Goal: Information Seeking & Learning: Learn about a topic

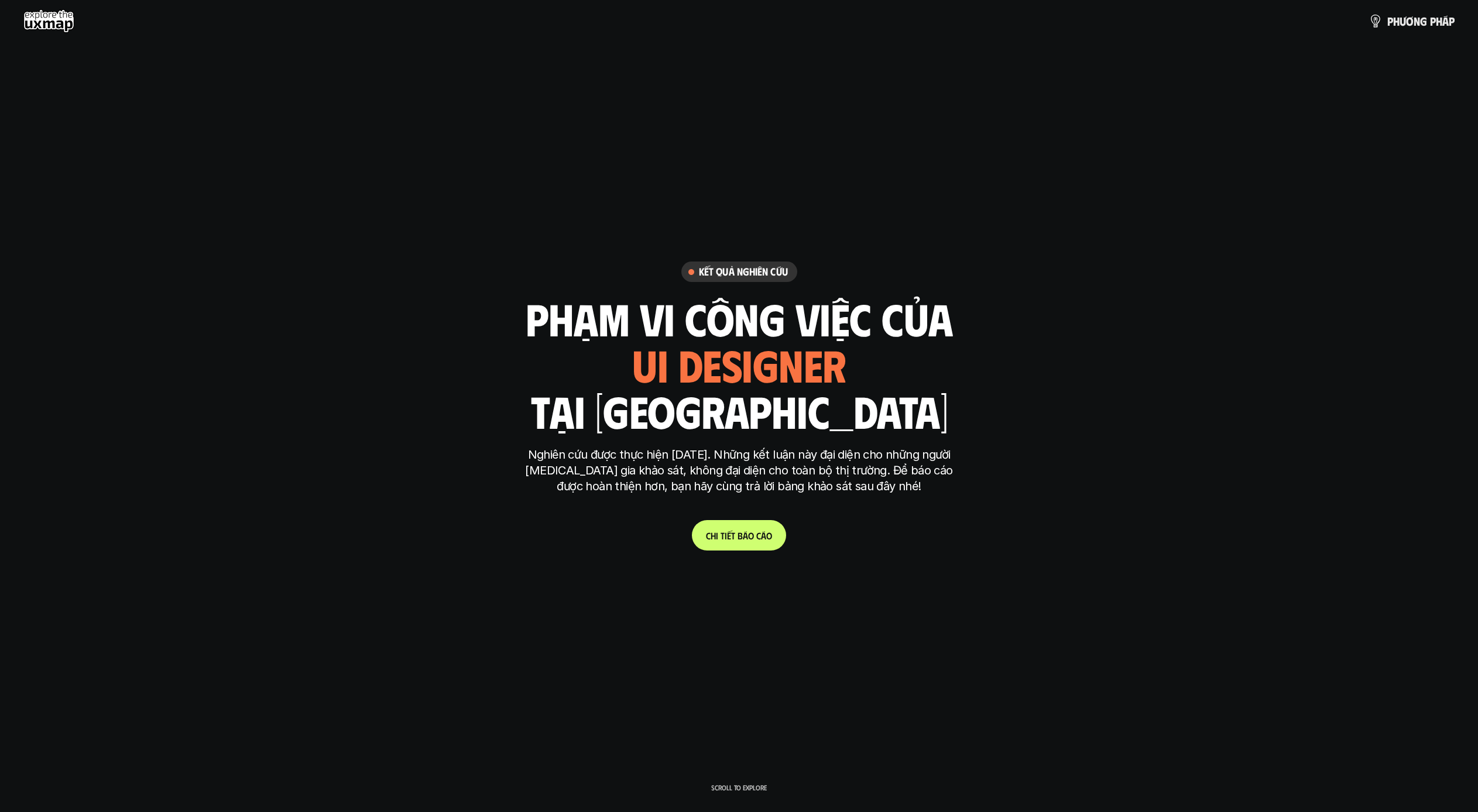
click at [589, 306] on h1 "phạm vi công việc của" at bounding box center [739, 318] width 427 height 49
click at [705, 378] on div "ui designer ui/ux designer product designer UX designer ui designer" at bounding box center [739, 364] width 277 height 48
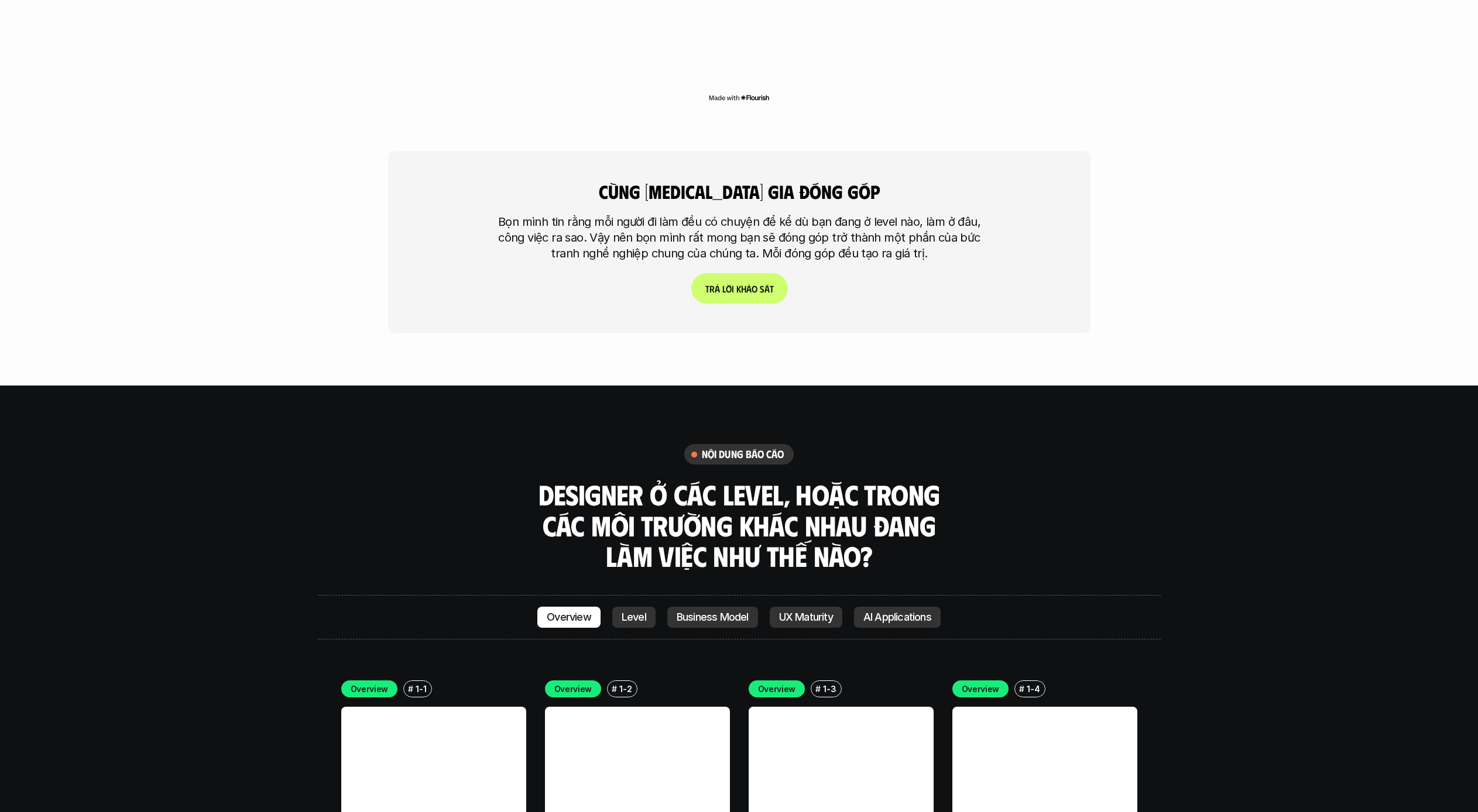
scroll to position [3430, 0]
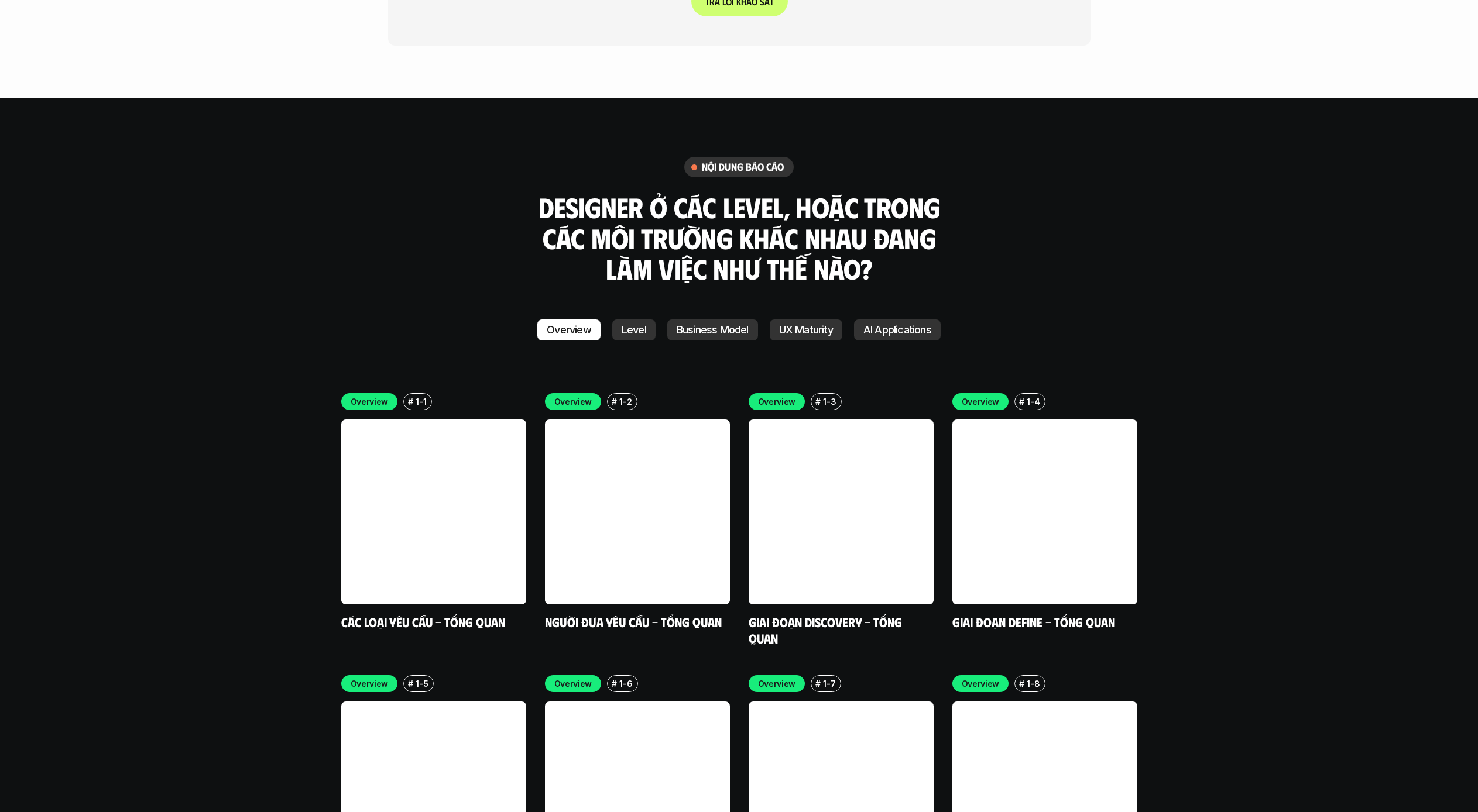
click at [627, 324] on p "Level" at bounding box center [634, 330] width 25 height 12
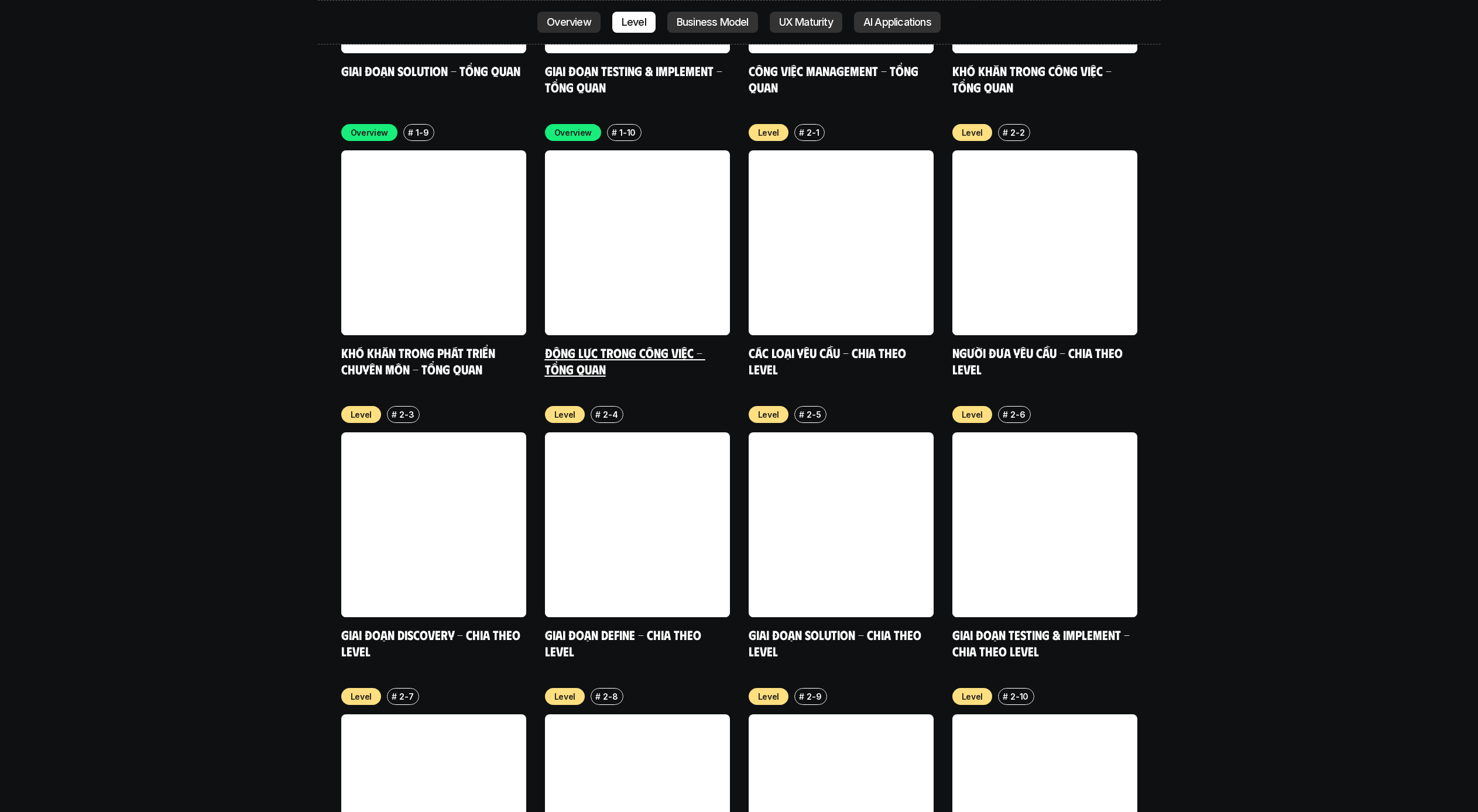
scroll to position [4264, 0]
click at [697, 21] on p "Business Model" at bounding box center [713, 22] width 72 height 12
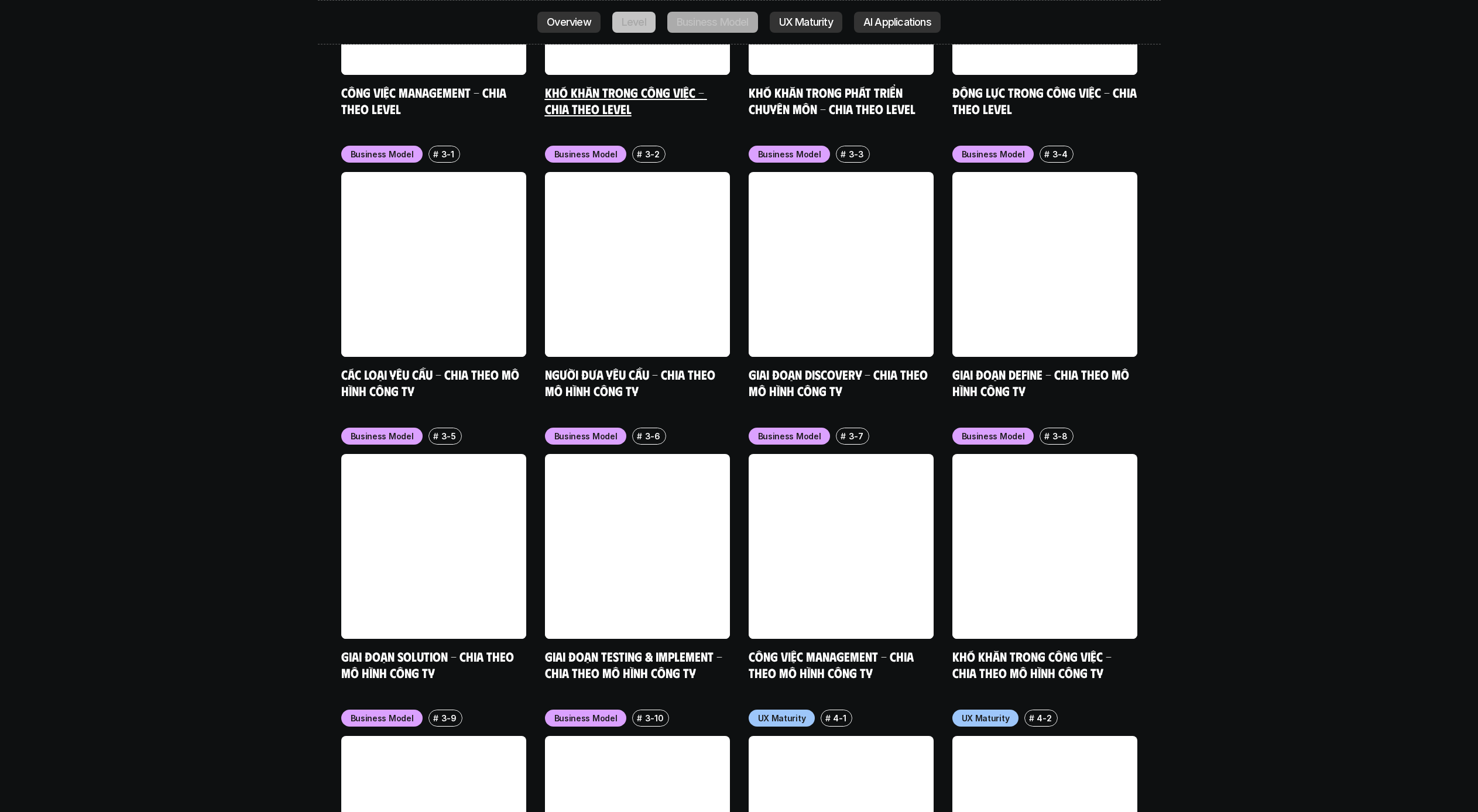
scroll to position [5110, 0]
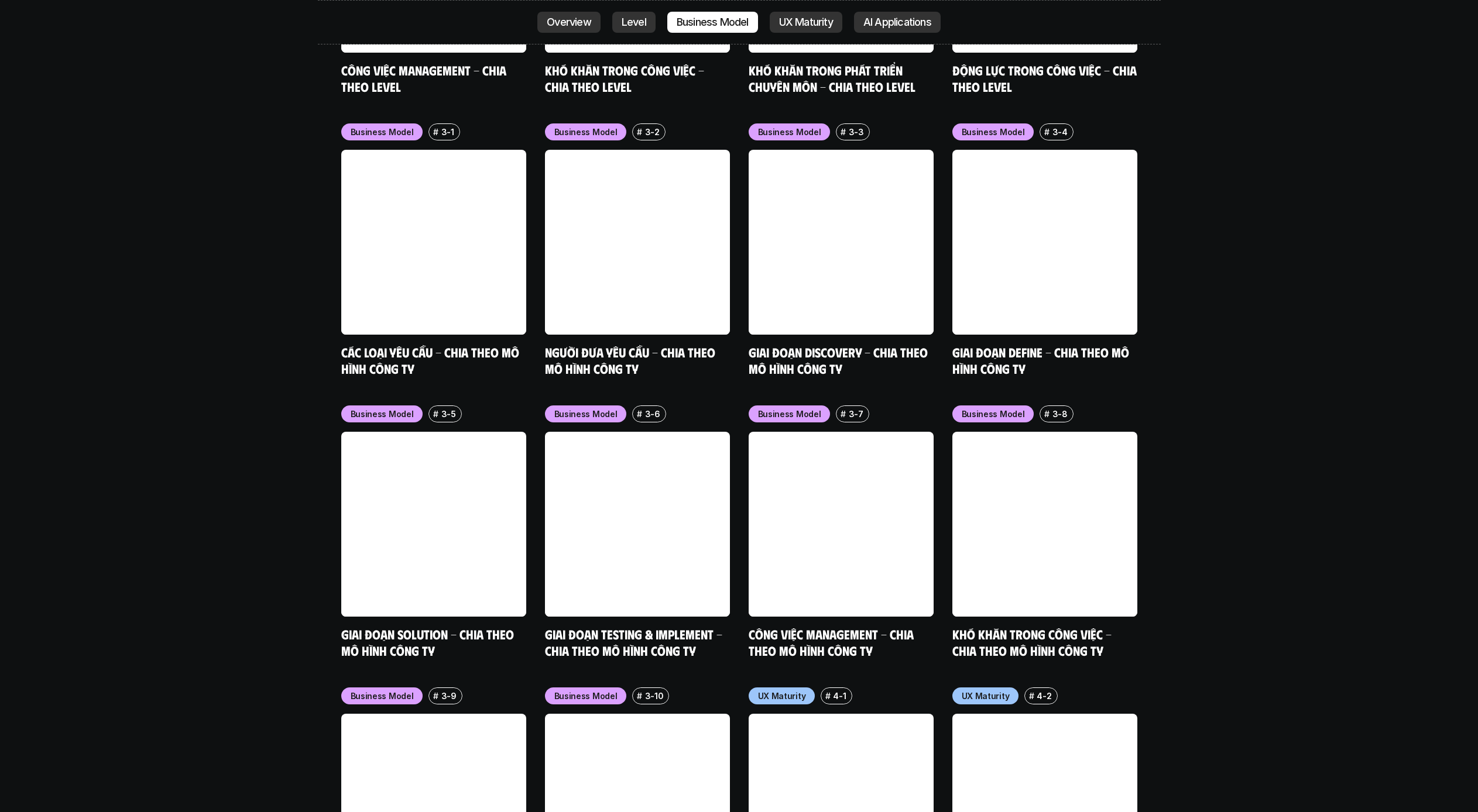
click at [821, 24] on p "UX Maturity" at bounding box center [806, 22] width 54 height 12
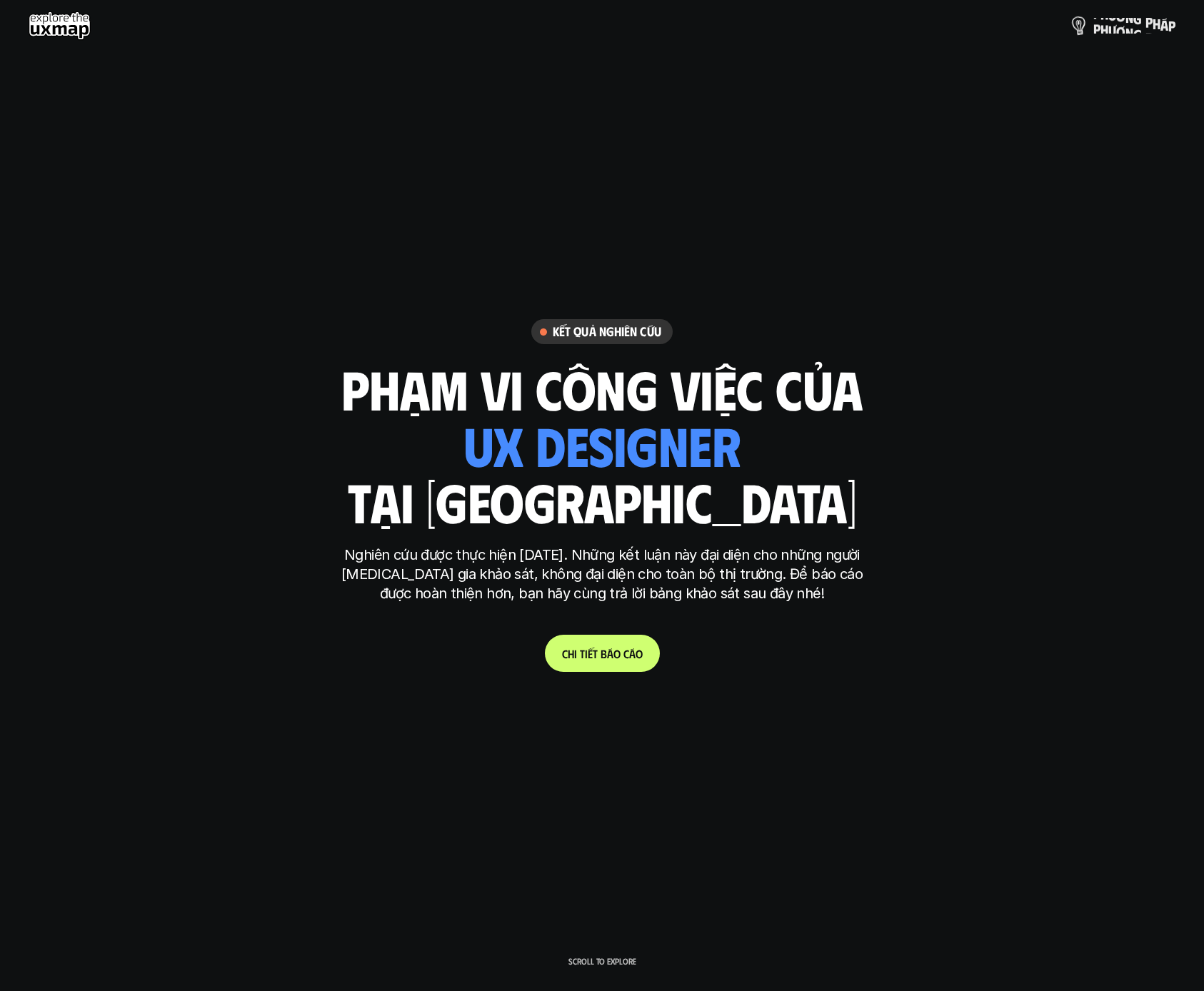
click at [1111, 25] on p "p h ư ơ n g p h á p" at bounding box center [1133, 25] width 82 height 15
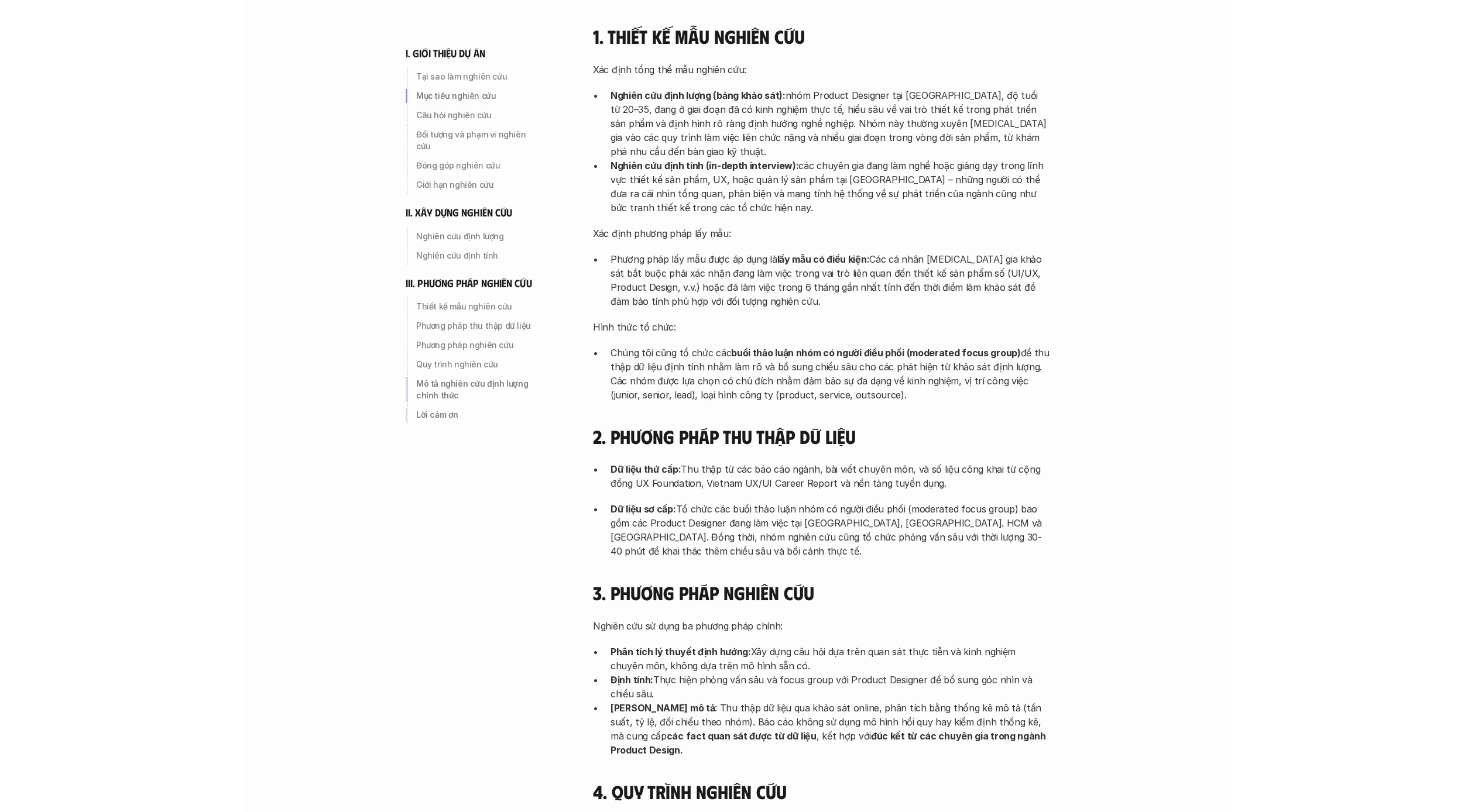
scroll to position [3496, 0]
